Goal: Submit feedback/report problem

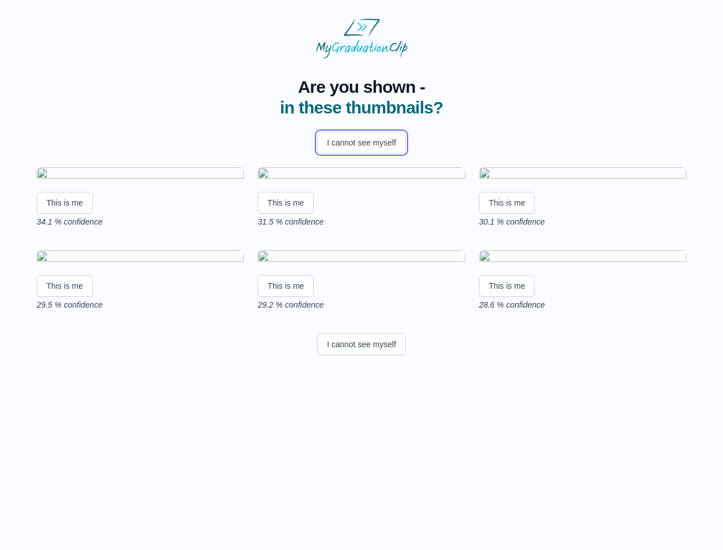
click at [361, 143] on button "I cannot see myself" at bounding box center [361, 143] width 89 height 22
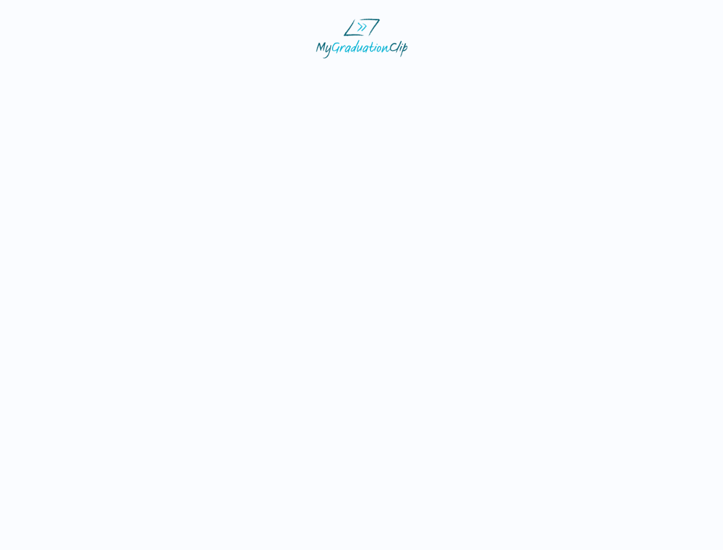
click at [65, 77] on html at bounding box center [361, 38] width 723 height 77
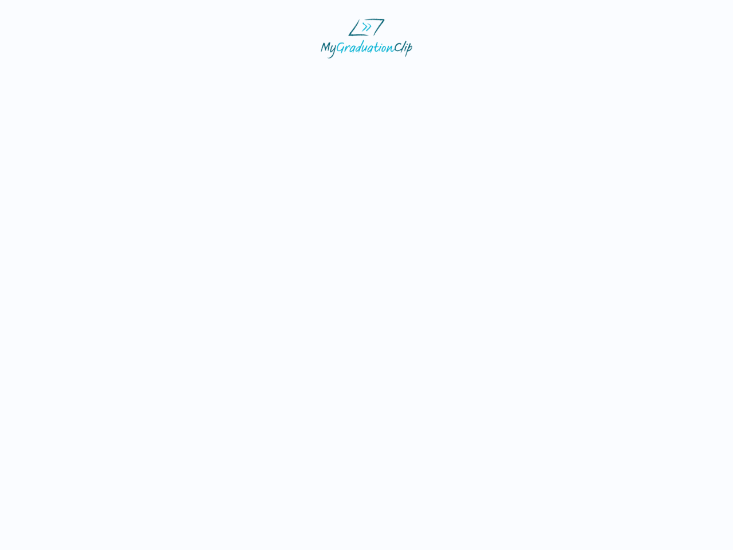
click at [287, 77] on html at bounding box center [366, 38] width 733 height 77
click at [510, 77] on html at bounding box center [366, 38] width 733 height 77
click at [65, 77] on html at bounding box center [366, 38] width 733 height 77
click at [287, 77] on html at bounding box center [366, 38] width 733 height 77
click at [510, 77] on html at bounding box center [366, 38] width 733 height 77
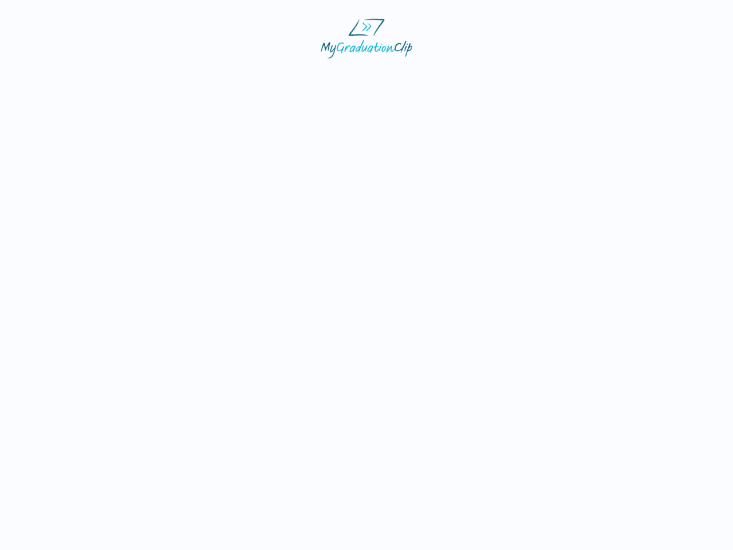
click at [361, 77] on html at bounding box center [366, 38] width 733 height 77
